Goal: Task Accomplishment & Management: Manage account settings

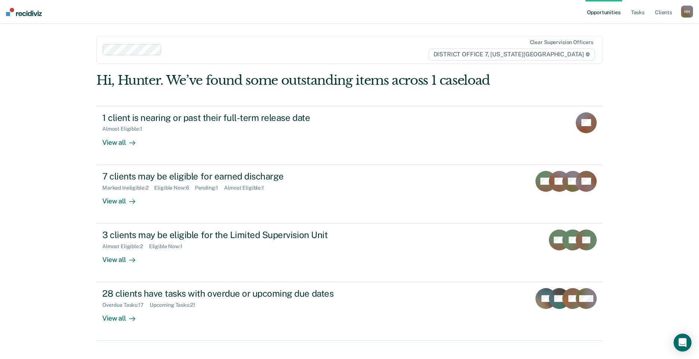
click at [596, 15] on link "Opportunities" at bounding box center [604, 12] width 36 height 24
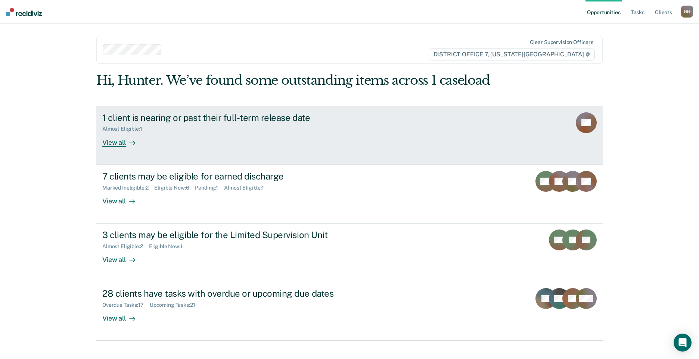
click at [226, 121] on div "1 client is nearing or past their full-term release date" at bounding box center [233, 117] width 262 height 11
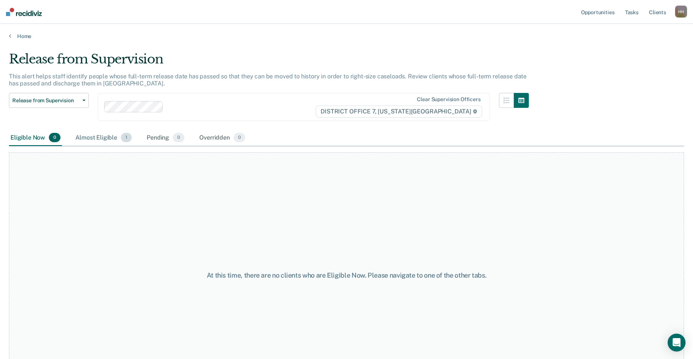
click at [97, 137] on div "Almost Eligible 1" at bounding box center [103, 138] width 59 height 16
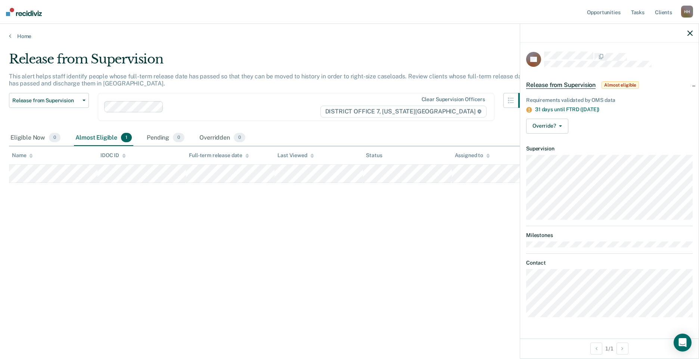
click at [636, 266] on dl "Contact" at bounding box center [609, 288] width 167 height 57
click at [562, 126] on button "Override?" at bounding box center [547, 126] width 42 height 15
click at [630, 147] on dt "Supervision" at bounding box center [609, 149] width 167 height 6
click at [562, 125] on button "Override?" at bounding box center [547, 126] width 42 height 15
click at [611, 82] on span "Almost eligible" at bounding box center [620, 84] width 37 height 7
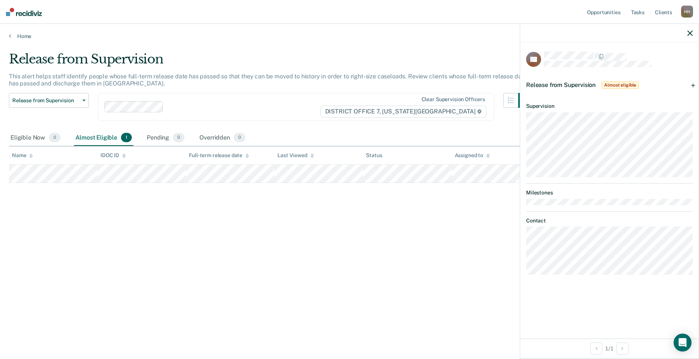
click at [611, 83] on span "Almost eligible" at bounding box center [620, 84] width 37 height 7
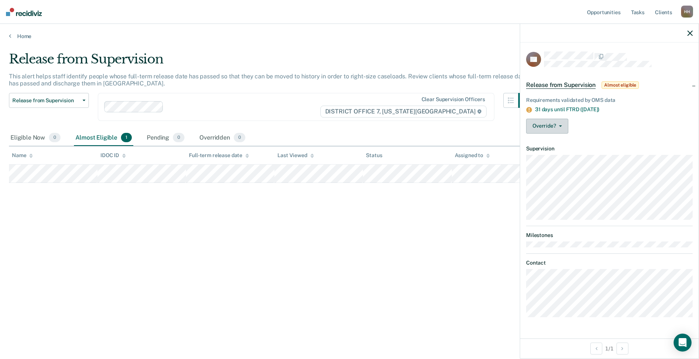
click at [562, 125] on icon "button" at bounding box center [560, 125] width 3 height 1
click at [566, 145] on button "[PERSON_NAME]" at bounding box center [562, 144] width 72 height 12
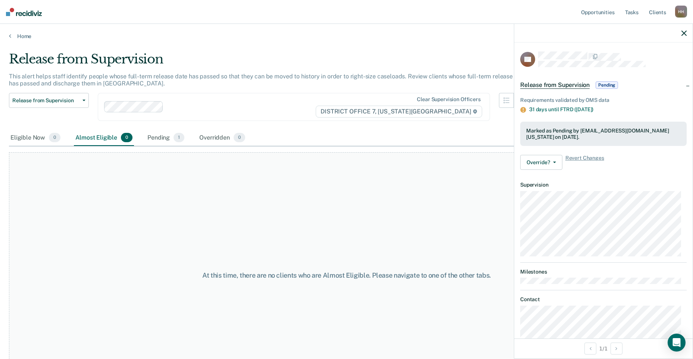
click at [681, 32] on div at bounding box center [604, 33] width 179 height 19
click at [687, 30] on button "button" at bounding box center [684, 33] width 5 height 6
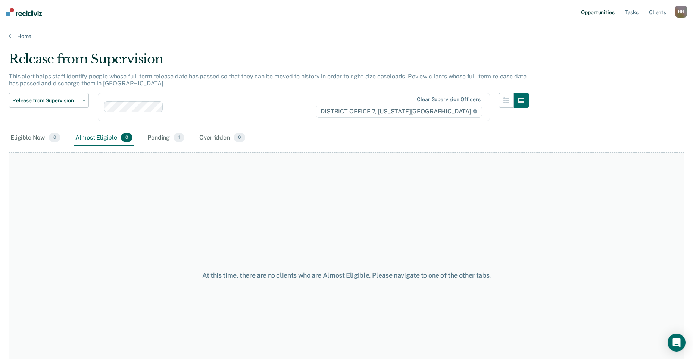
click at [599, 10] on link "Opportunities" at bounding box center [598, 12] width 36 height 24
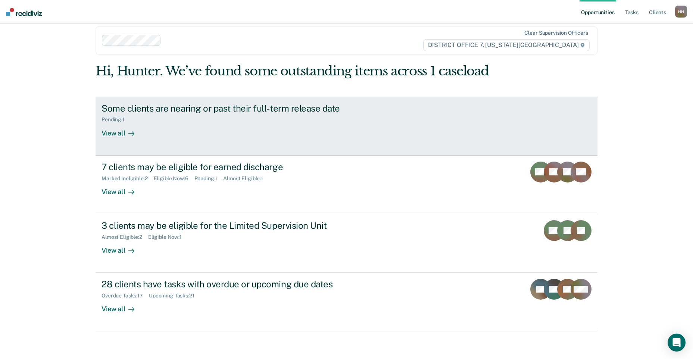
scroll to position [12, 0]
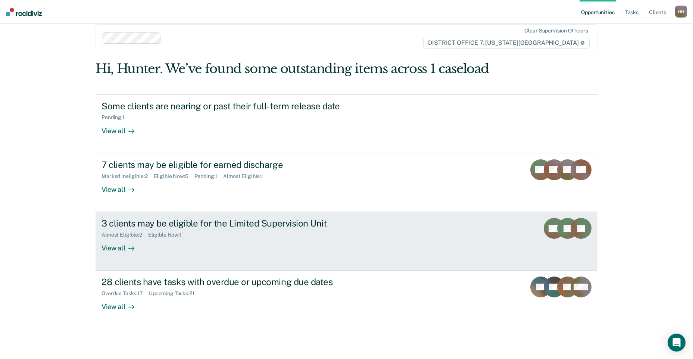
click at [145, 220] on div "3 clients may be eligible for the Limited Supervision Unit" at bounding box center [233, 223] width 262 height 11
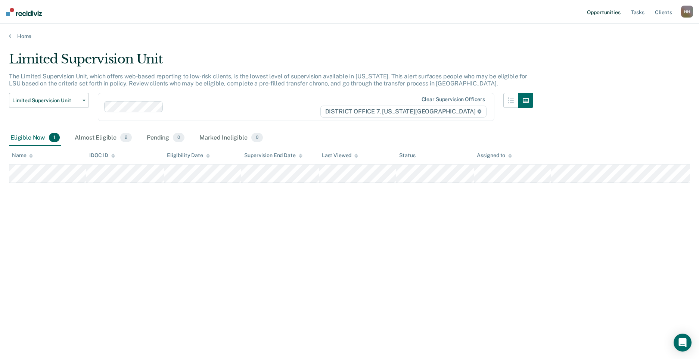
click at [616, 11] on link "Opportunities" at bounding box center [604, 12] width 36 height 24
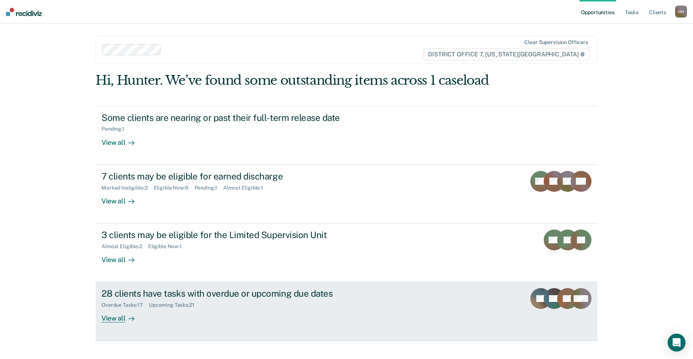
click at [249, 298] on div "28 clients have tasks with overdue or upcoming due dates" at bounding box center [233, 293] width 262 height 11
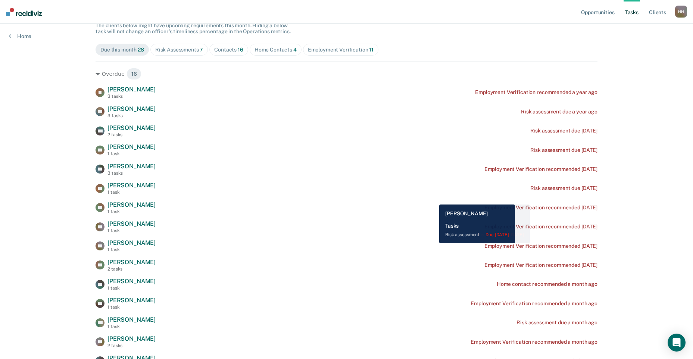
scroll to position [75, 0]
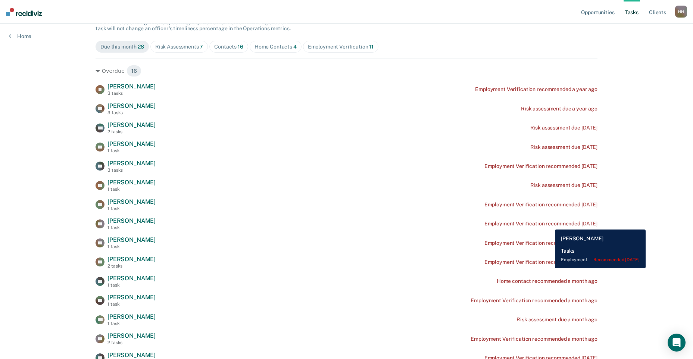
click at [550, 224] on div "Employment Verification recommended [DATE]" at bounding box center [541, 224] width 113 height 6
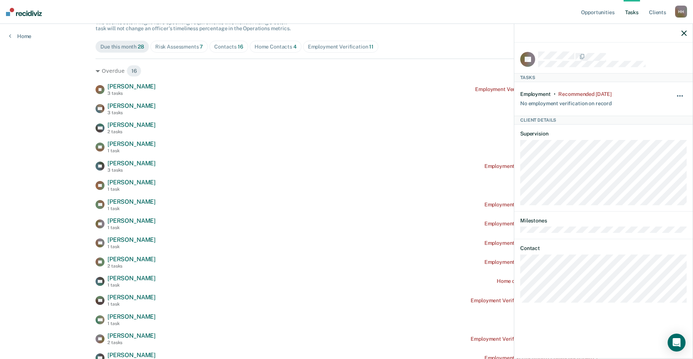
click at [681, 96] on button "button" at bounding box center [680, 100] width 13 height 12
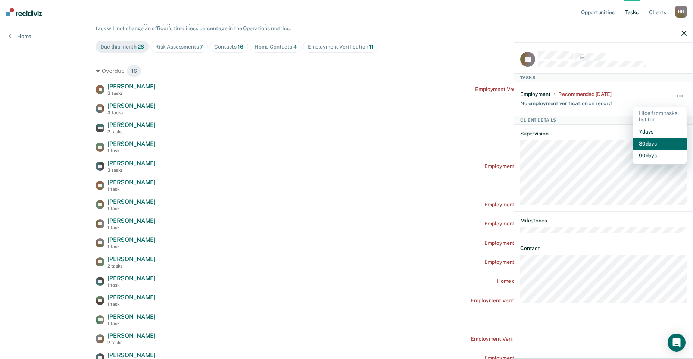
click at [666, 143] on button "30 days" at bounding box center [660, 144] width 54 height 12
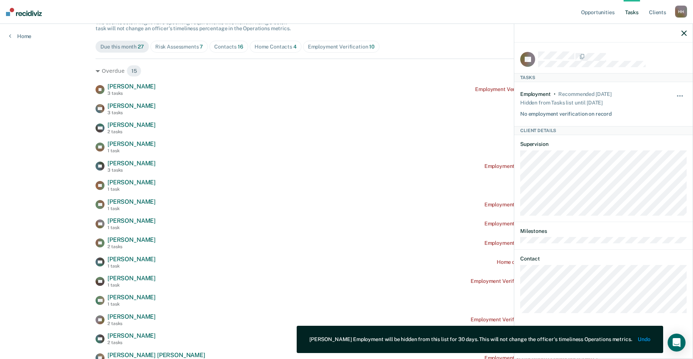
click at [685, 32] on icon "button" at bounding box center [684, 33] width 5 height 5
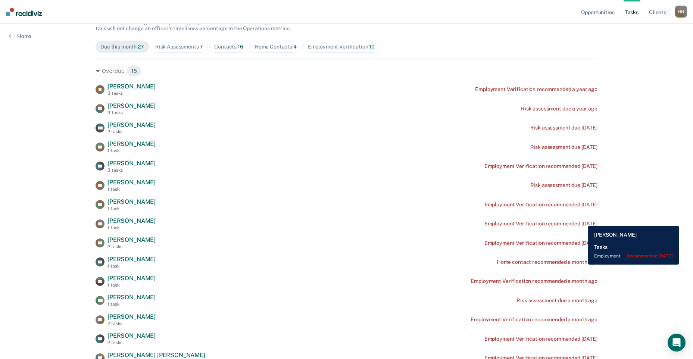
click at [583, 220] on div "RR [PERSON_NAME] 1 task Employment Verification recommended [DATE]" at bounding box center [347, 223] width 502 height 13
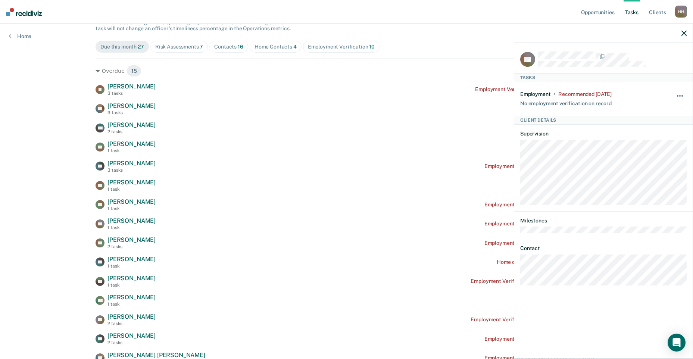
click at [683, 94] on button "button" at bounding box center [680, 100] width 13 height 12
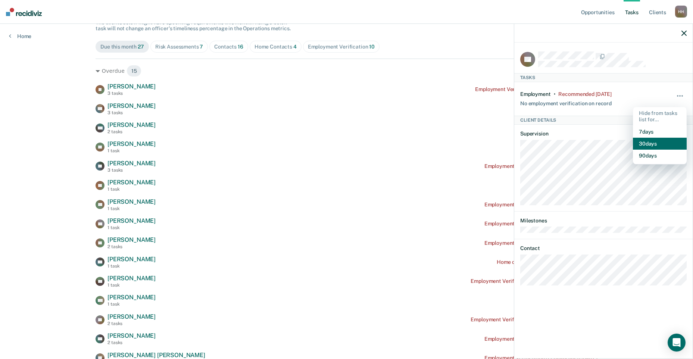
click at [661, 142] on button "30 days" at bounding box center [660, 144] width 54 height 12
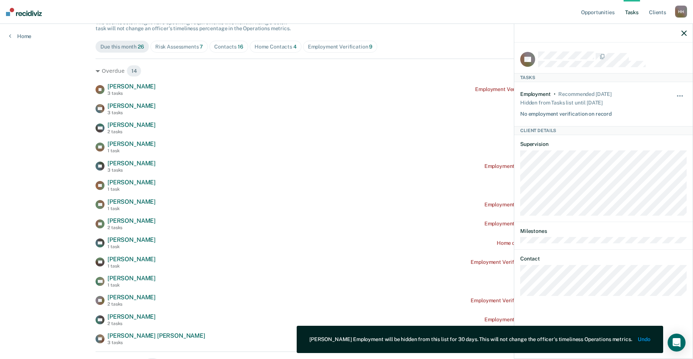
click at [683, 34] on icon "button" at bounding box center [684, 33] width 5 height 5
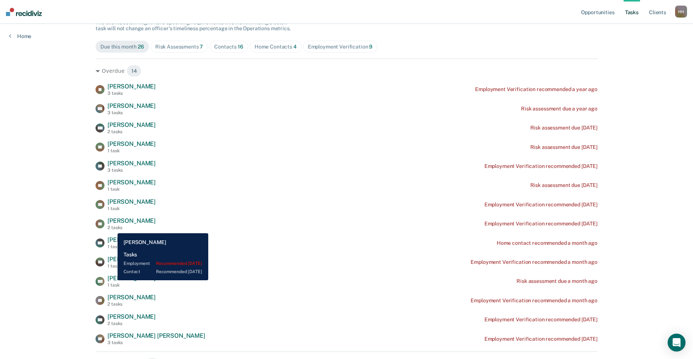
click at [112, 228] on div "2 tasks" at bounding box center [132, 227] width 48 height 5
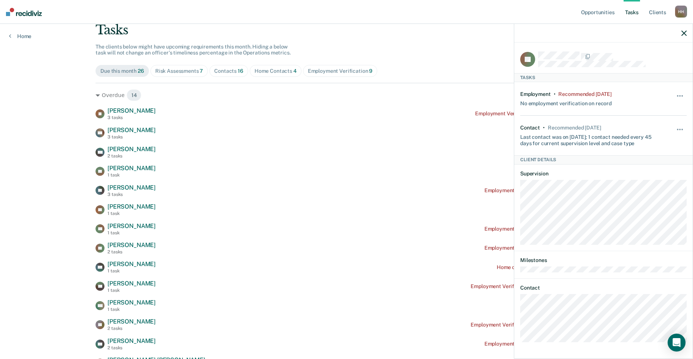
scroll to position [37, 0]
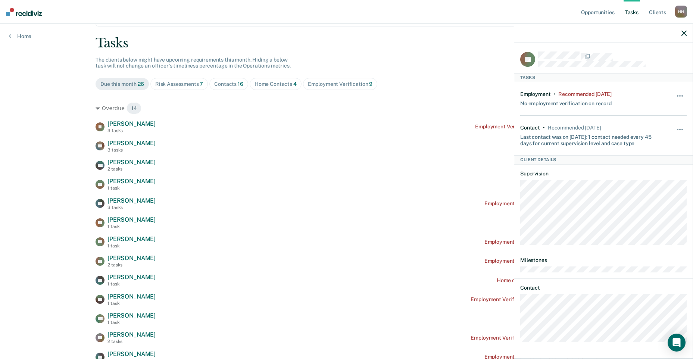
click at [685, 32] on icon "button" at bounding box center [684, 33] width 5 height 5
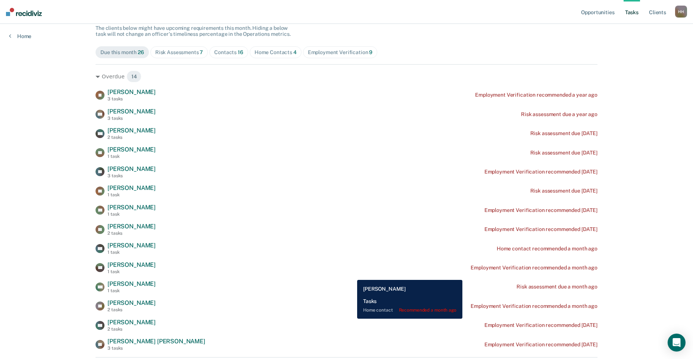
scroll to position [149, 0]
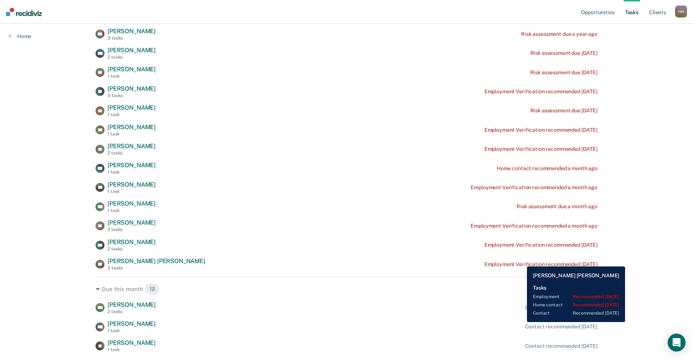
click at [522, 261] on div "Employment Verification recommended [DATE]" at bounding box center [541, 264] width 113 height 6
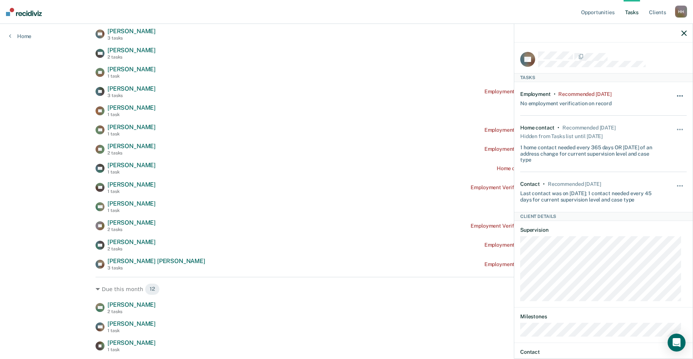
click at [674, 94] on button "button" at bounding box center [680, 100] width 13 height 12
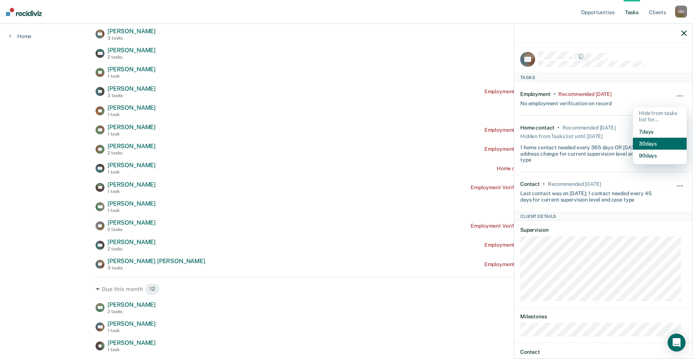
click at [655, 146] on button "30 days" at bounding box center [660, 144] width 54 height 12
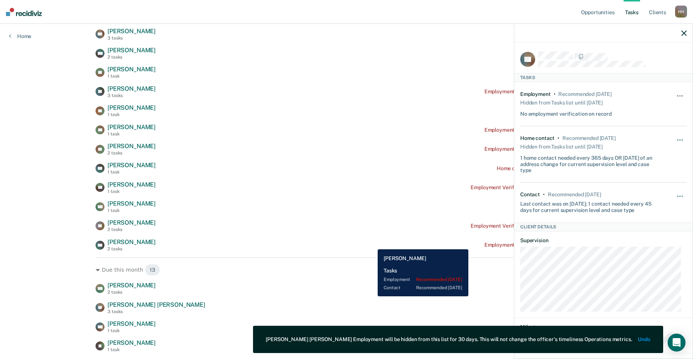
click at [372, 244] on div "CO [PERSON_NAME] 2 tasks Employment Verification recommended [DATE]" at bounding box center [347, 245] width 502 height 13
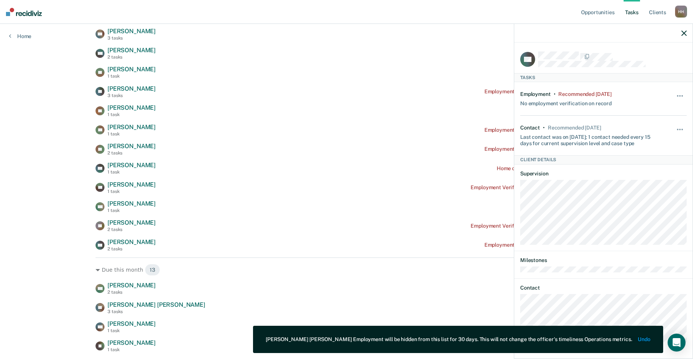
click at [685, 31] on icon "button" at bounding box center [684, 33] width 5 height 5
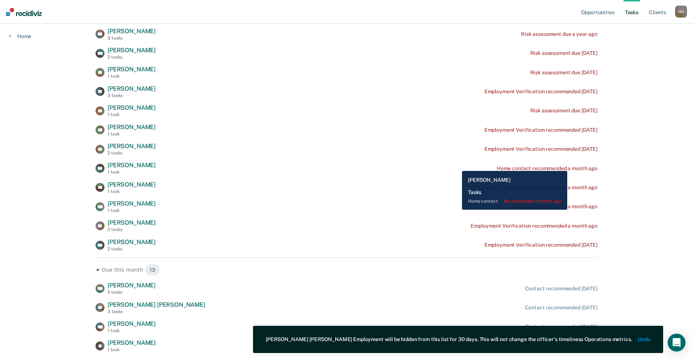
scroll to position [187, 0]
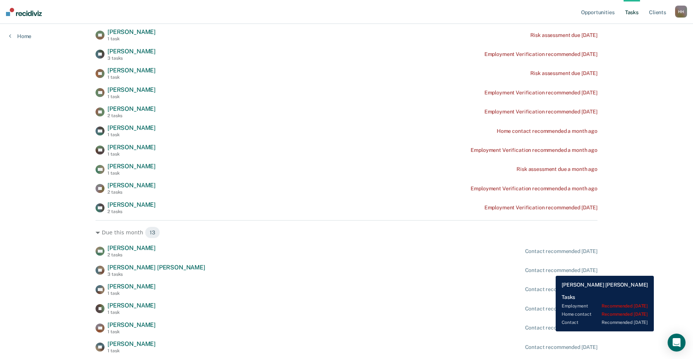
click at [550, 270] on div "Contact recommended [DATE]" at bounding box center [561, 270] width 72 height 6
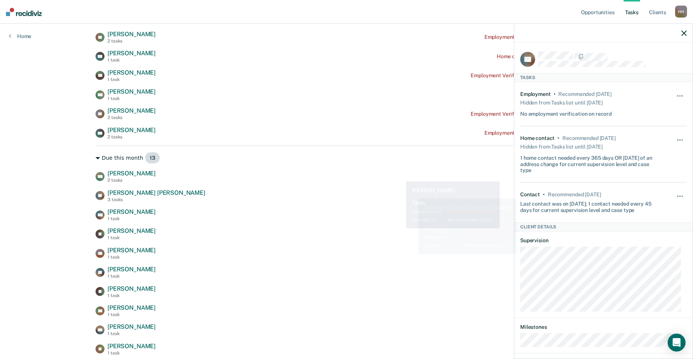
click at [390, 161] on div "Due this month 13" at bounding box center [347, 158] width 502 height 12
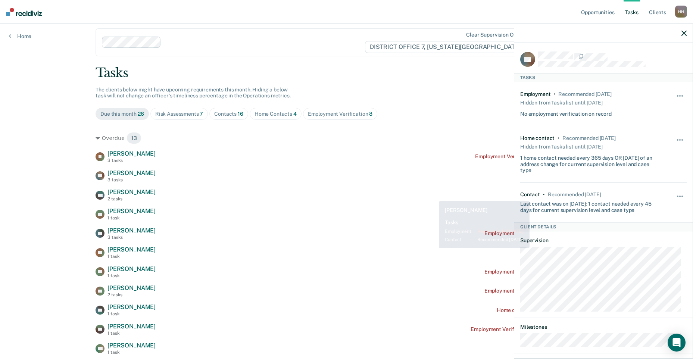
scroll to position [0, 0]
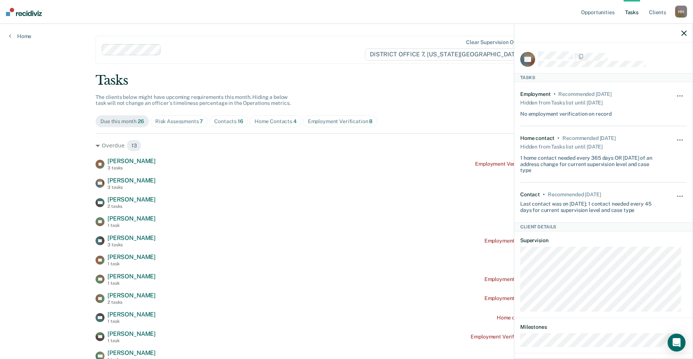
click at [685, 31] on icon "button" at bounding box center [684, 33] width 5 height 5
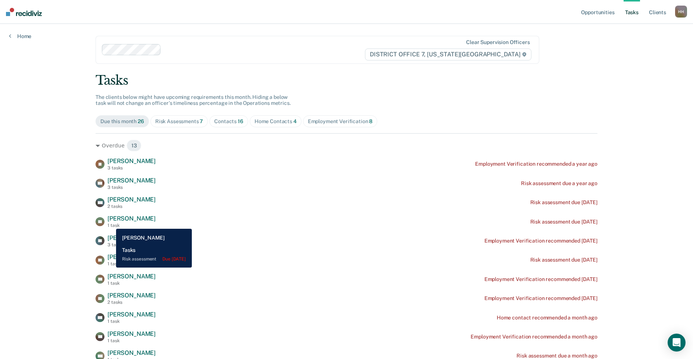
click at [111, 223] on div "1 task" at bounding box center [132, 225] width 48 height 5
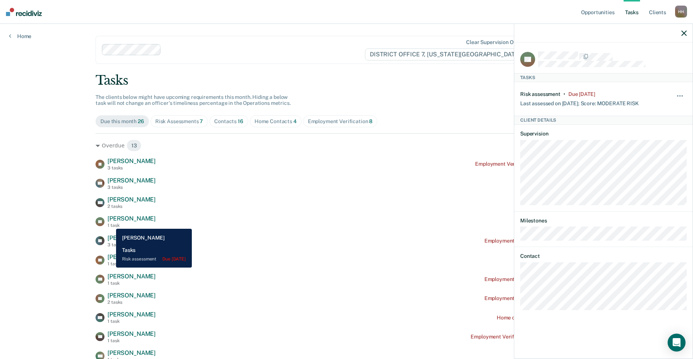
click at [111, 223] on div "1 task" at bounding box center [132, 225] width 48 height 5
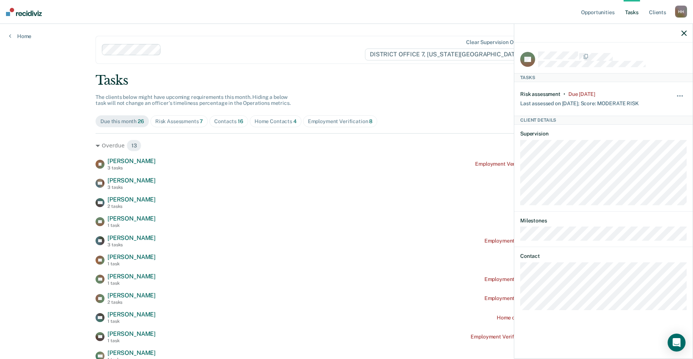
click at [686, 31] on icon "button" at bounding box center [684, 33] width 5 height 5
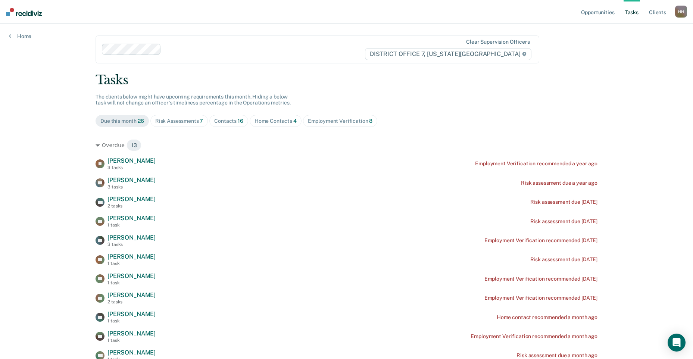
scroll to position [75, 0]
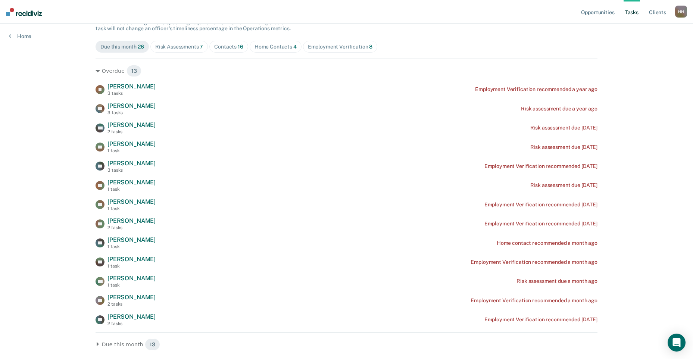
click at [639, 15] on link "Tasks" at bounding box center [632, 12] width 16 height 24
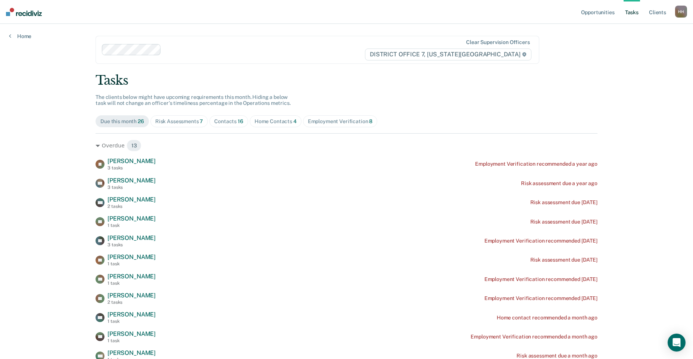
click at [289, 120] on div "Home Contacts 4" at bounding box center [276, 121] width 42 height 6
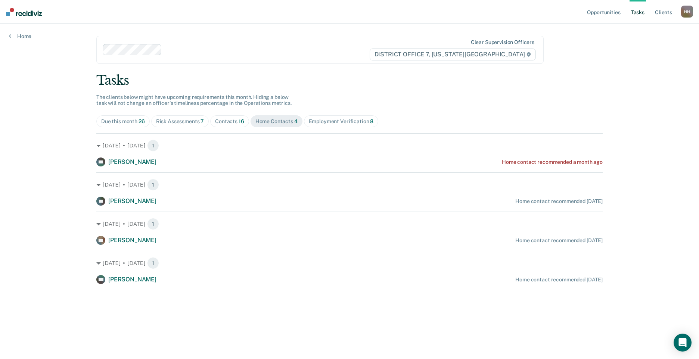
click at [350, 123] on div "Employment Verification 8" at bounding box center [341, 121] width 65 height 6
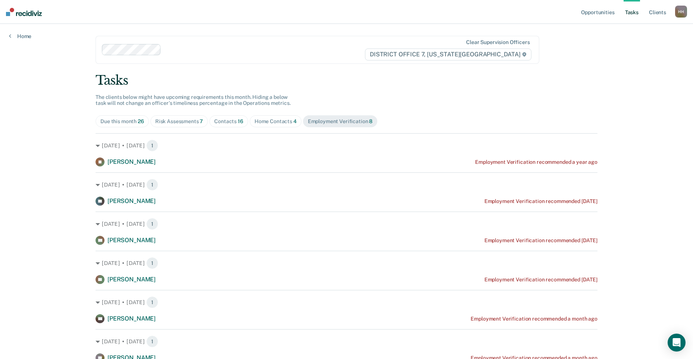
click at [231, 122] on div "Contacts 16" at bounding box center [228, 121] width 29 height 6
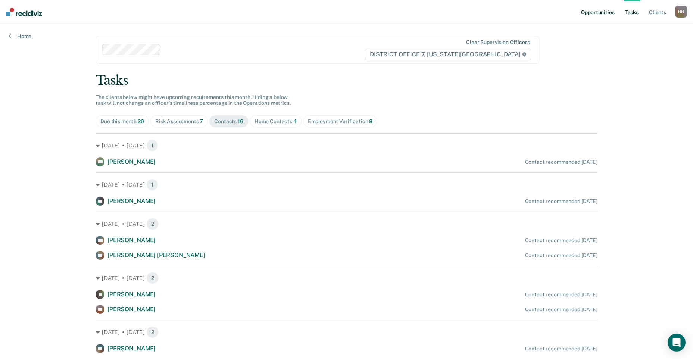
click at [600, 13] on link "Opportunities" at bounding box center [598, 12] width 36 height 24
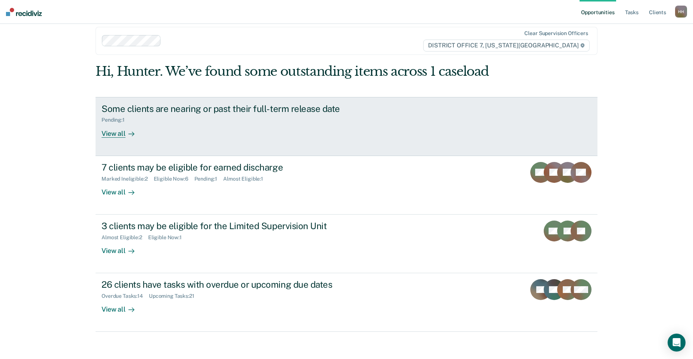
scroll to position [12, 0]
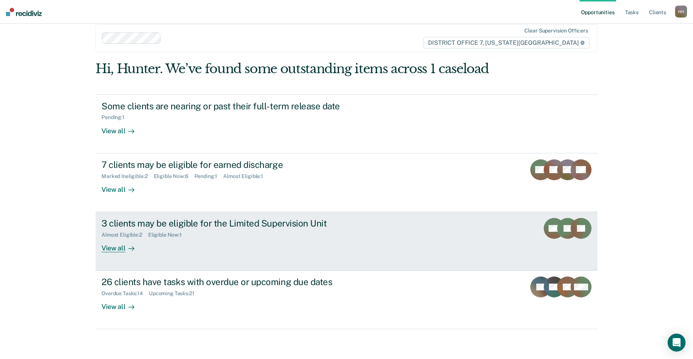
click at [274, 224] on div "3 clients may be eligible for the Limited Supervision Unit" at bounding box center [233, 223] width 262 height 11
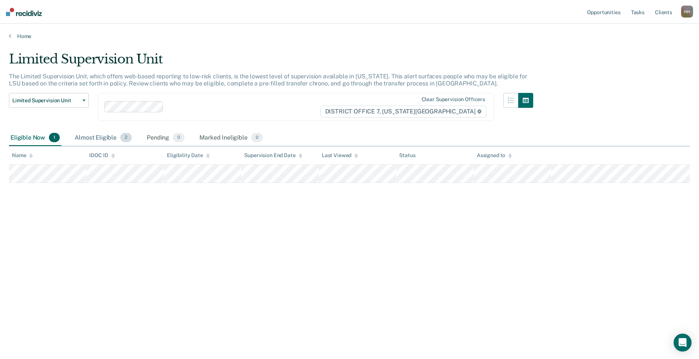
click at [102, 137] on div "Almost Eligible 2" at bounding box center [103, 138] width 60 height 16
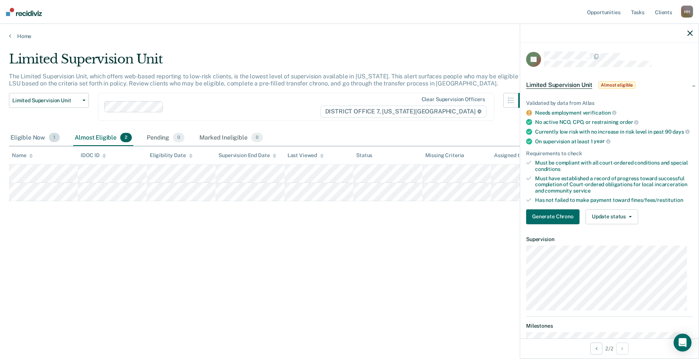
click at [33, 135] on div "Eligible Now 1" at bounding box center [35, 138] width 52 height 16
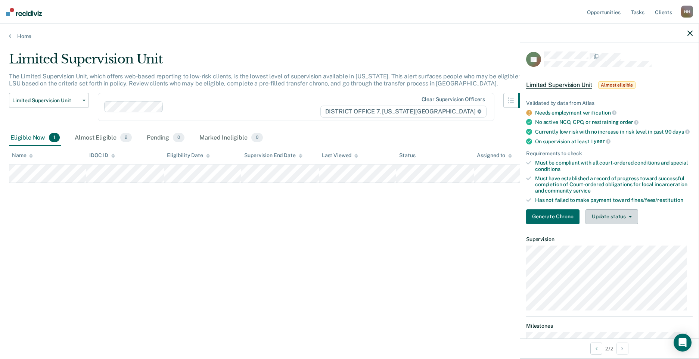
click at [634, 220] on button "Update status" at bounding box center [612, 217] width 53 height 15
click at [469, 221] on div "Limited Supervision Unit The Limited Supervision Unit, which offers web-based r…" at bounding box center [349, 178] width 681 height 252
click at [690, 35] on icon "button" at bounding box center [690, 33] width 5 height 5
